Goal: Use online tool/utility: Utilize a website feature to perform a specific function

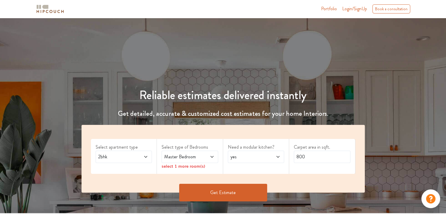
click at [131, 154] on span "2bhk" at bounding box center [116, 156] width 38 height 7
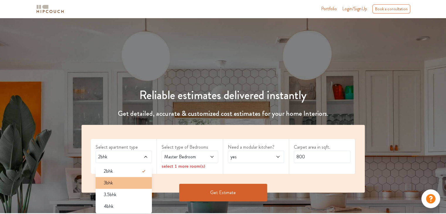
click at [120, 182] on div "3bhk" at bounding box center [125, 183] width 53 height 7
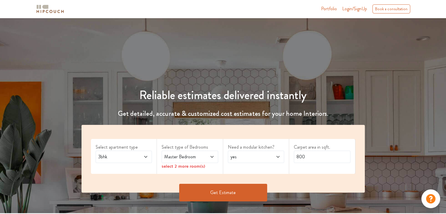
click at [211, 156] on icon at bounding box center [212, 157] width 5 height 5
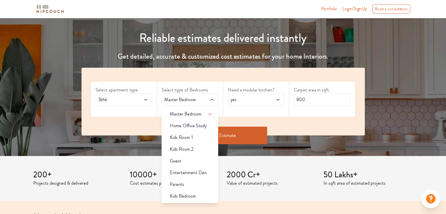
scroll to position [59, 0]
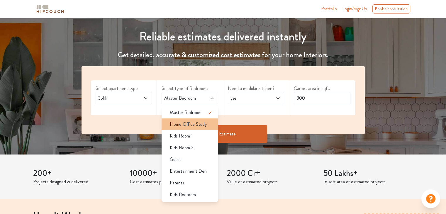
click at [205, 128] on li "Home Office Study" at bounding box center [190, 124] width 57 height 12
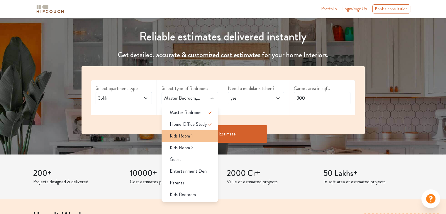
click at [201, 135] on div "Kids Room 1" at bounding box center [191, 136] width 53 height 7
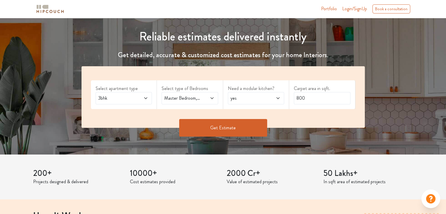
click at [209, 101] on span at bounding box center [208, 98] width 13 height 7
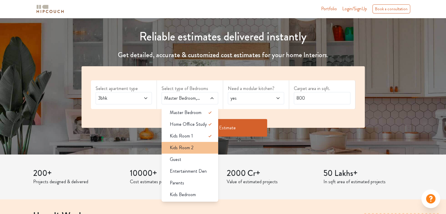
click at [204, 148] on div "Kids Room 2" at bounding box center [191, 147] width 53 height 7
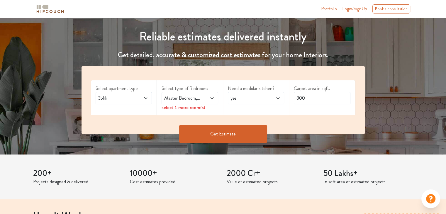
click at [212, 98] on icon at bounding box center [211, 98] width 3 height 2
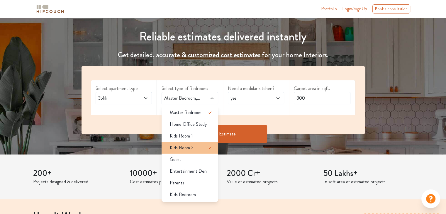
click at [206, 145] on icon at bounding box center [209, 147] width 7 height 7
click at [413, 107] on div "Reliable estimates delivered instantly Get detailed, accurate & customized cost…" at bounding box center [223, 76] width 446 height 150
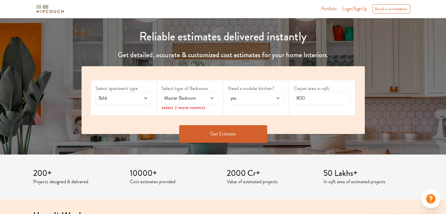
click at [269, 97] on span at bounding box center [273, 98] width 13 height 7
click at [317, 98] on input "800" at bounding box center [322, 98] width 57 height 12
drag, startPoint x: 316, startPoint y: 98, endPoint x: 285, endPoint y: 101, distance: 31.5
click at [285, 101] on div "Select apartment type 3bhk Select type of Bedrooms Master Bedroom select 2 more…" at bounding box center [223, 100] width 283 height 68
type input "2200"
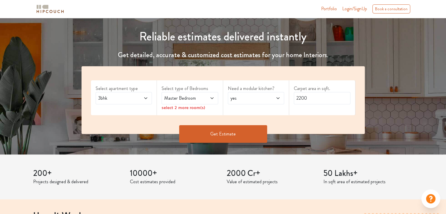
click at [228, 137] on button "Get Estimate" at bounding box center [223, 134] width 88 height 18
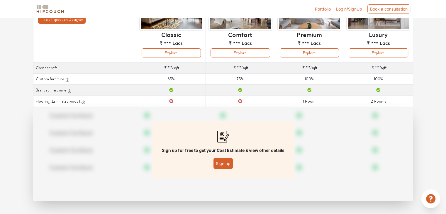
scroll to position [74, 0]
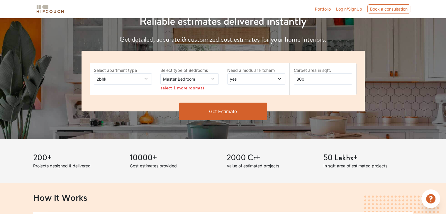
scroll to position [59, 0]
